Goal: Task Accomplishment & Management: Complete application form

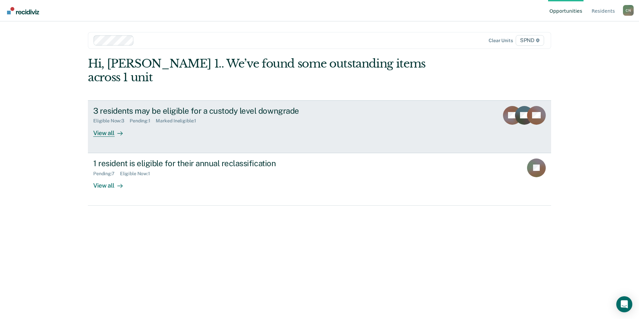
click at [109, 124] on div "View all" at bounding box center [111, 130] width 37 height 13
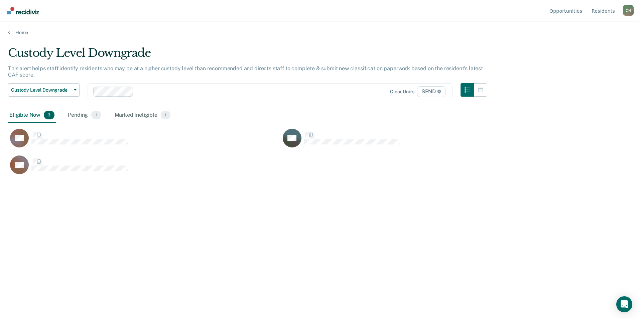
scroll to position [218, 618]
click at [9, 33] on icon at bounding box center [9, 31] width 2 height 5
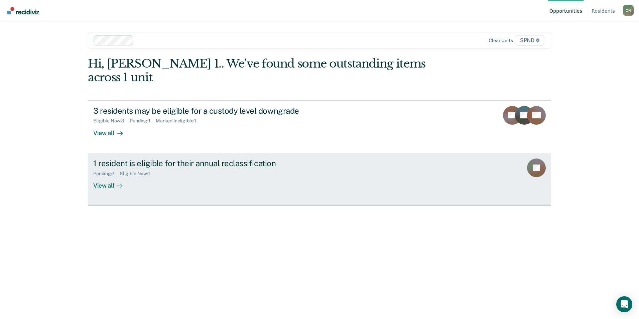
click at [109, 176] on div "View all" at bounding box center [111, 182] width 37 height 13
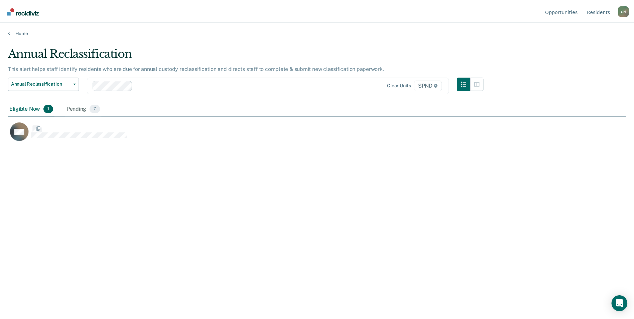
scroll to position [218, 618]
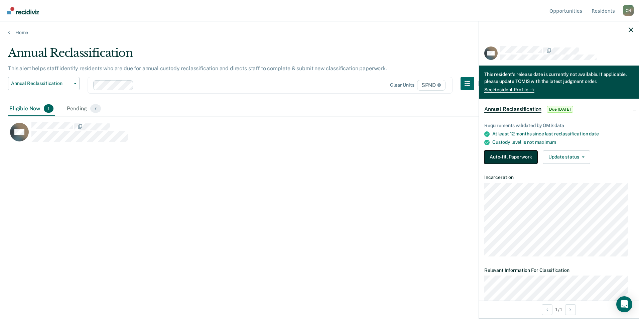
click at [514, 154] on button "Auto-fill Paperwork" at bounding box center [510, 156] width 53 height 13
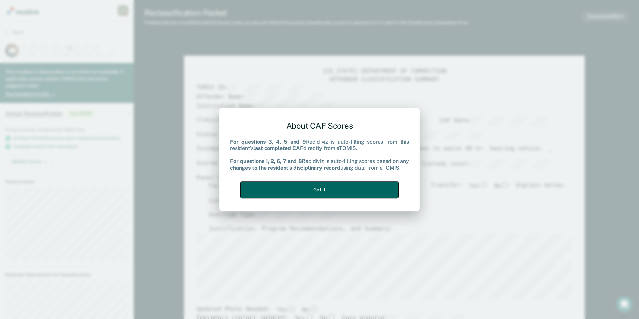
click at [297, 195] on button "Got it" at bounding box center [320, 190] width 158 height 16
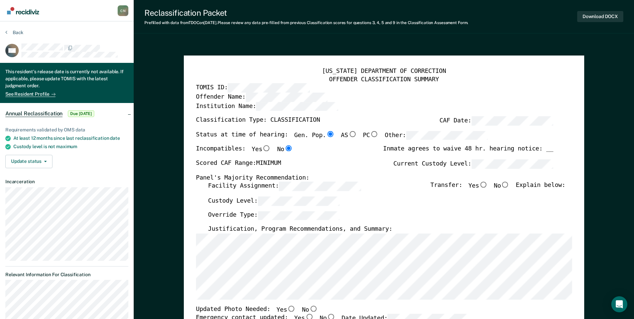
type textarea "x"
radio input "false"
click at [510, 186] on input "No" at bounding box center [505, 185] width 9 height 6
type textarea "x"
radio input "true"
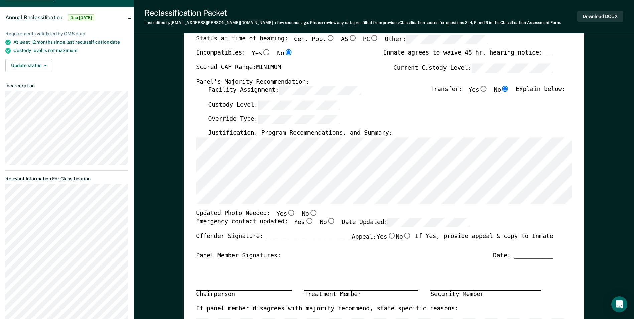
scroll to position [100, 0]
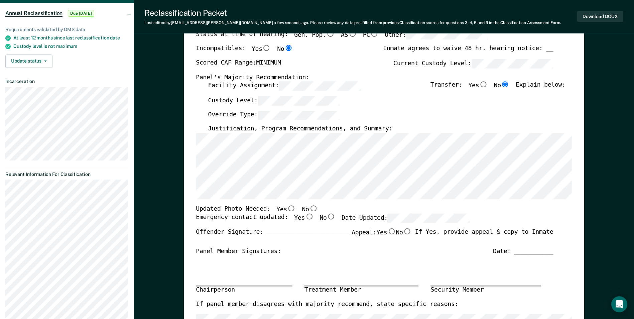
click at [309, 209] on input "No" at bounding box center [313, 208] width 9 height 6
type textarea "x"
radio input "true"
click at [305, 216] on input "Yes" at bounding box center [309, 217] width 9 height 6
type textarea "x"
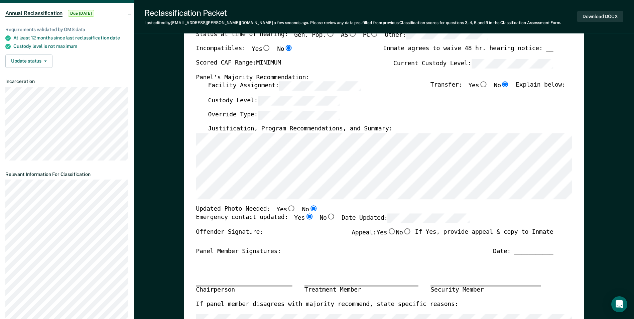
radio input "true"
type textarea "x"
